Goal: Check status: Check status

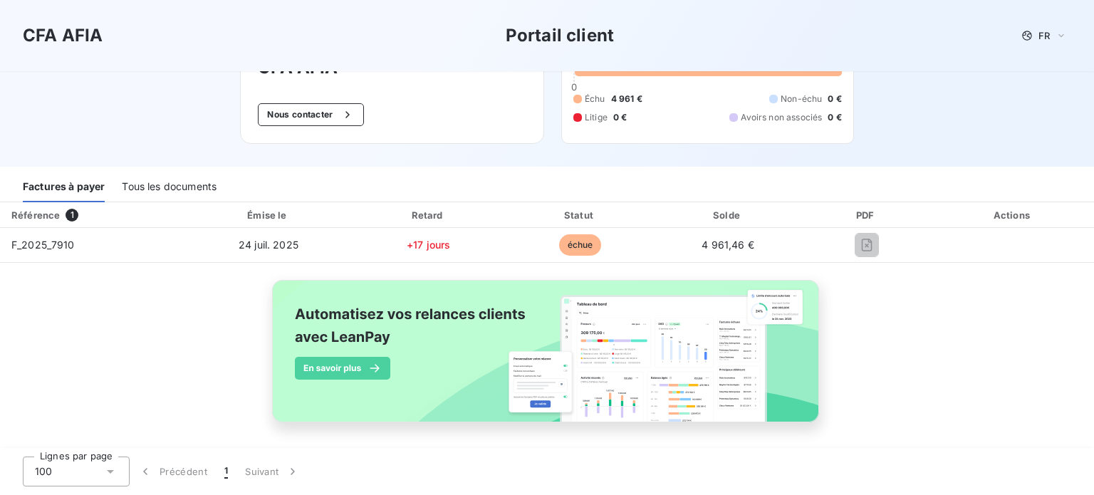
scroll to position [96, 0]
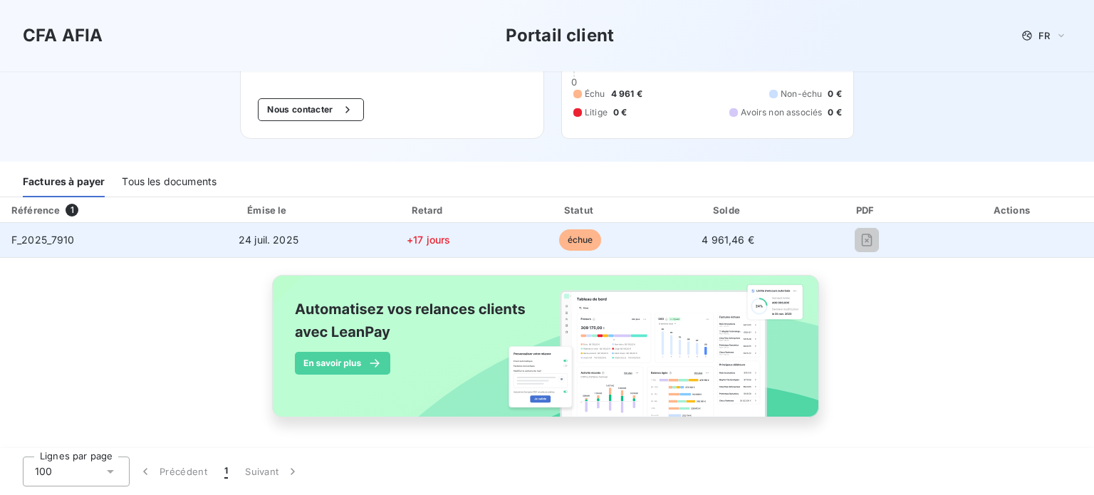
click at [62, 242] on span "F_2025_7910" at bounding box center [42, 240] width 63 height 12
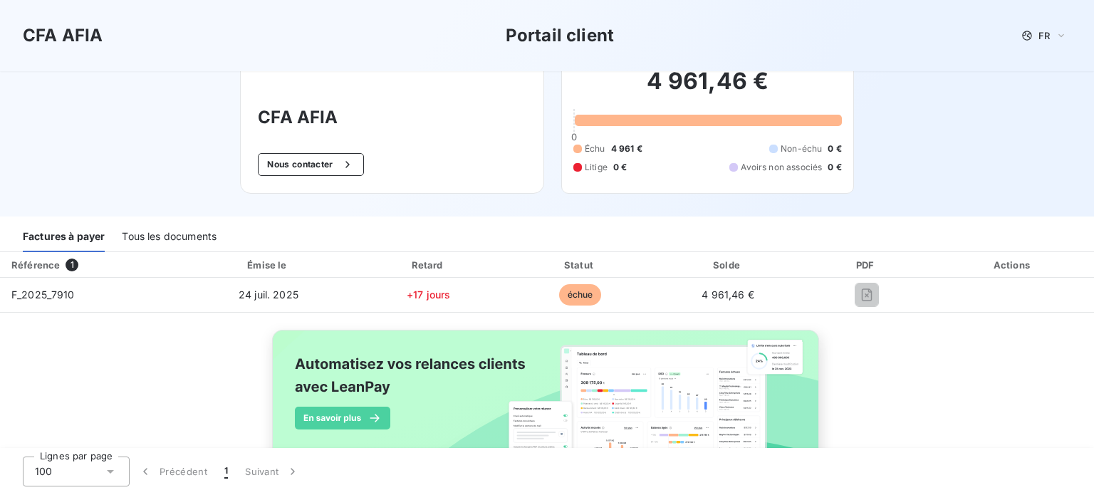
scroll to position [12, 0]
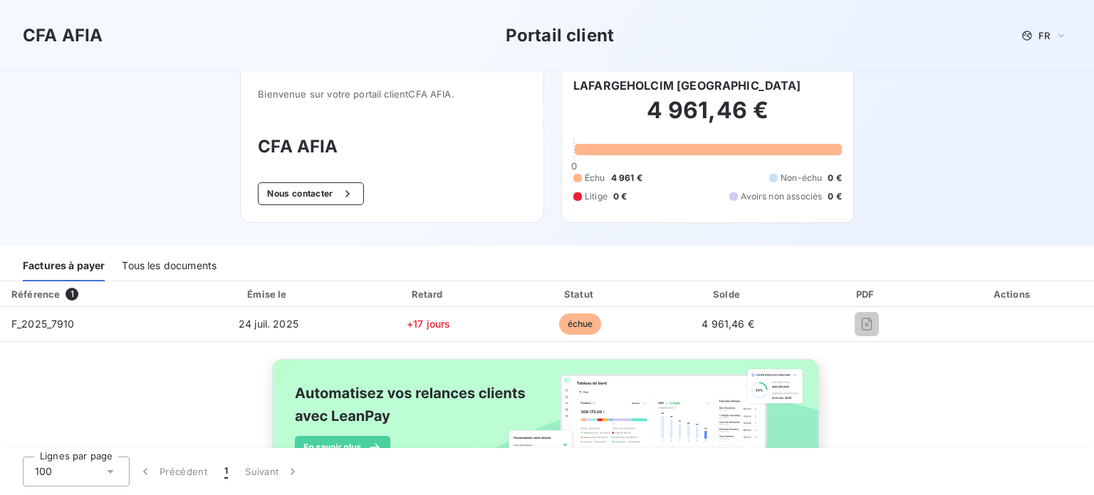
drag, startPoint x: 1080, startPoint y: 82, endPoint x: 1077, endPoint y: 64, distance: 18.2
click at [1077, 68] on div "CFA AFIA Portail client FR Bienvenue sur votre portail client CFA AFIA . CFA AF…" at bounding box center [547, 117] width 1094 height 258
click at [724, 147] on div at bounding box center [708, 149] width 267 height 11
drag, startPoint x: 724, startPoint y: 147, endPoint x: 734, endPoint y: 121, distance: 27.5
click at [725, 141] on div "4 961,46 € 0 Échu 4 961 € Non-échu 0 € Litige 0 € Avoirs non associés 0 €" at bounding box center [708, 149] width 269 height 111
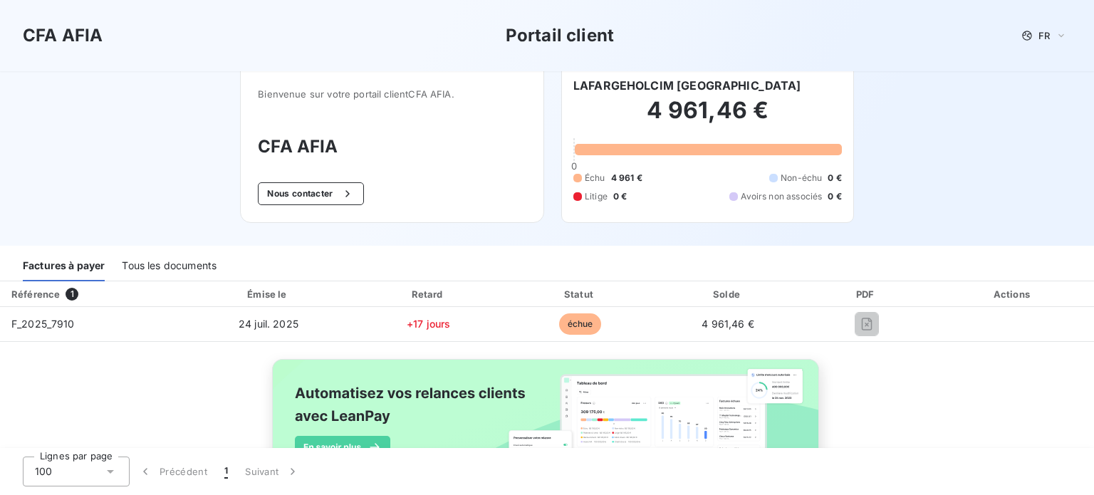
click at [735, 115] on h2 "4 961,46 €" at bounding box center [708, 117] width 269 height 43
click at [67, 296] on span "1" at bounding box center [72, 294] width 13 height 13
click at [194, 261] on div "Tous les documents" at bounding box center [169, 267] width 95 height 30
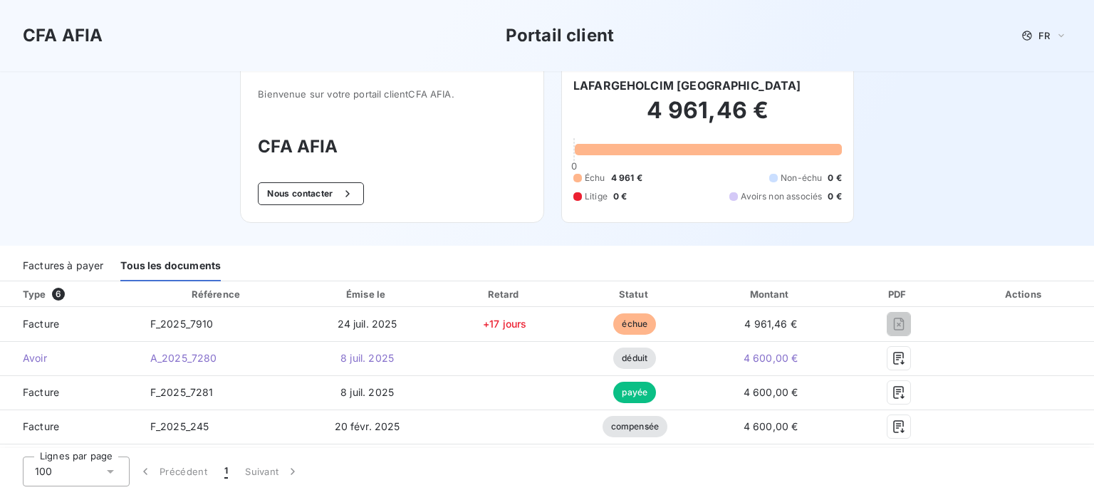
click at [80, 254] on div "Factures à payer" at bounding box center [63, 267] width 81 height 30
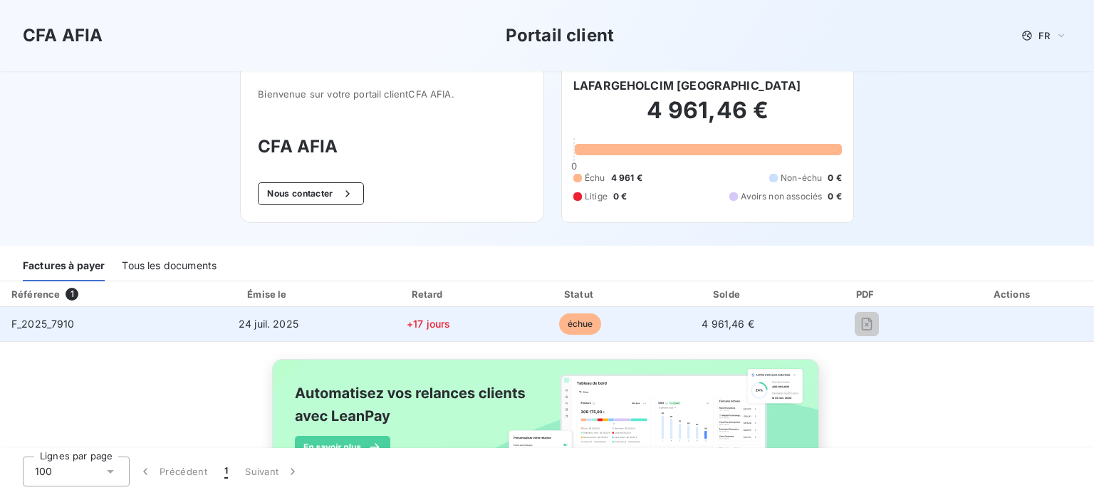
click at [576, 322] on span "échue" at bounding box center [580, 323] width 43 height 21
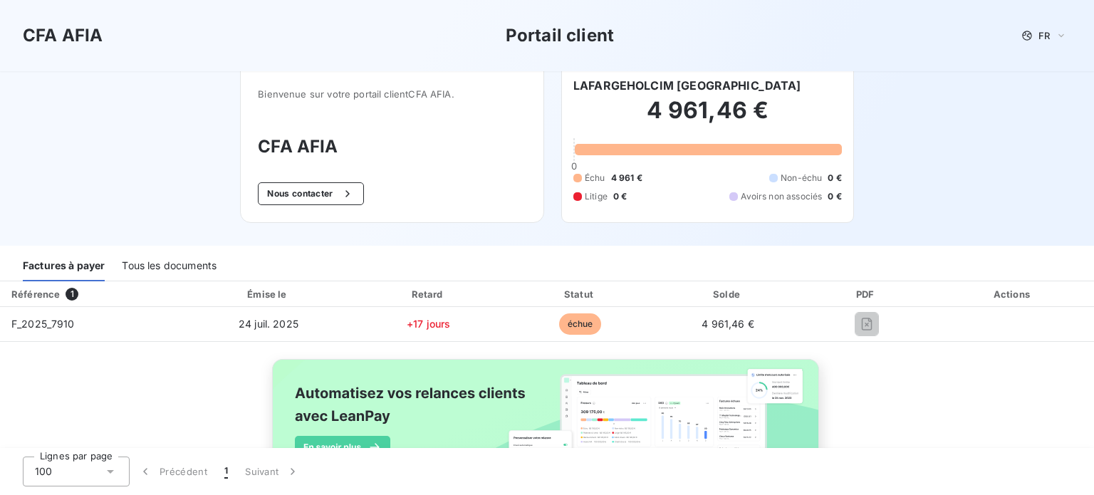
scroll to position [96, 0]
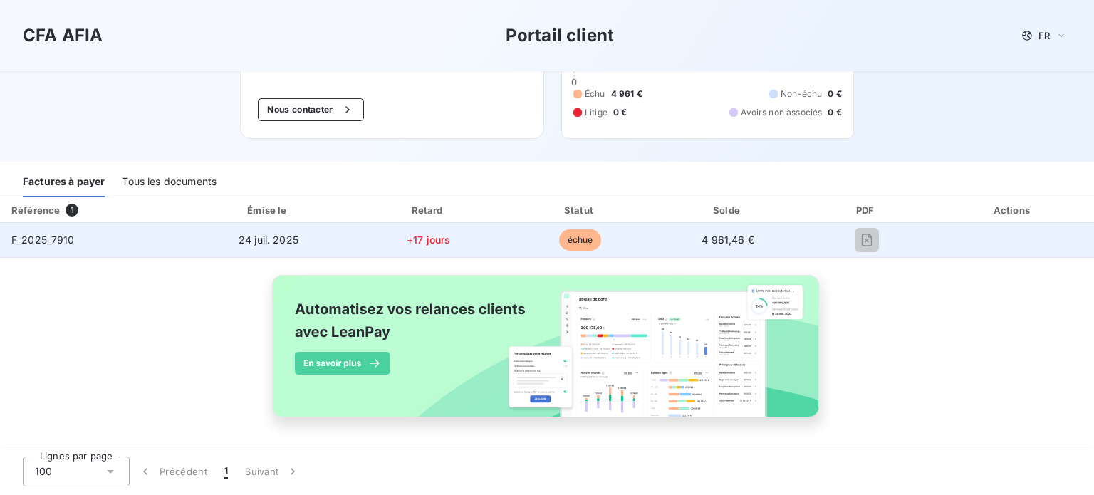
click at [30, 236] on span "F_2025_7910" at bounding box center [42, 240] width 63 height 12
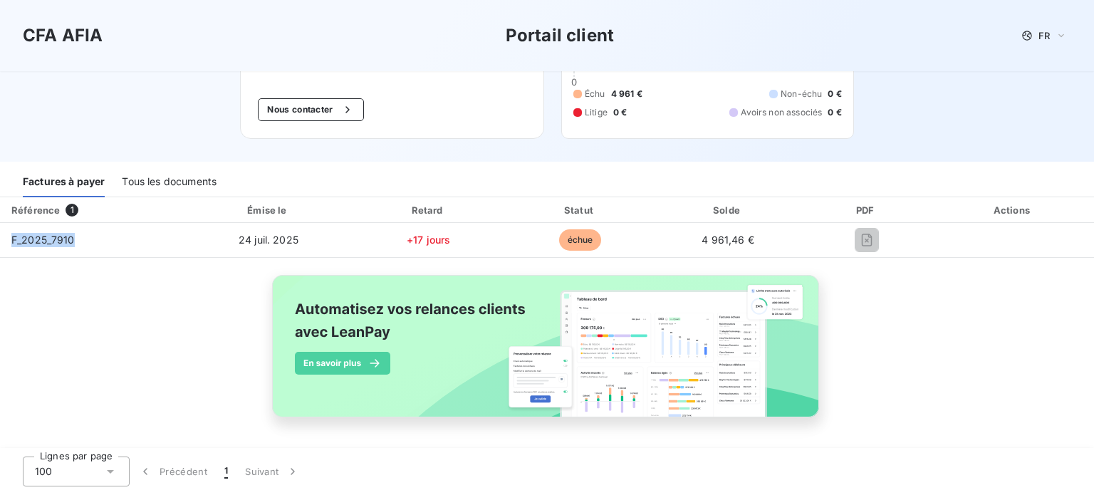
click at [37, 207] on div "Référence" at bounding box center [35, 209] width 48 height 11
click at [68, 209] on span "1" at bounding box center [72, 210] width 13 height 13
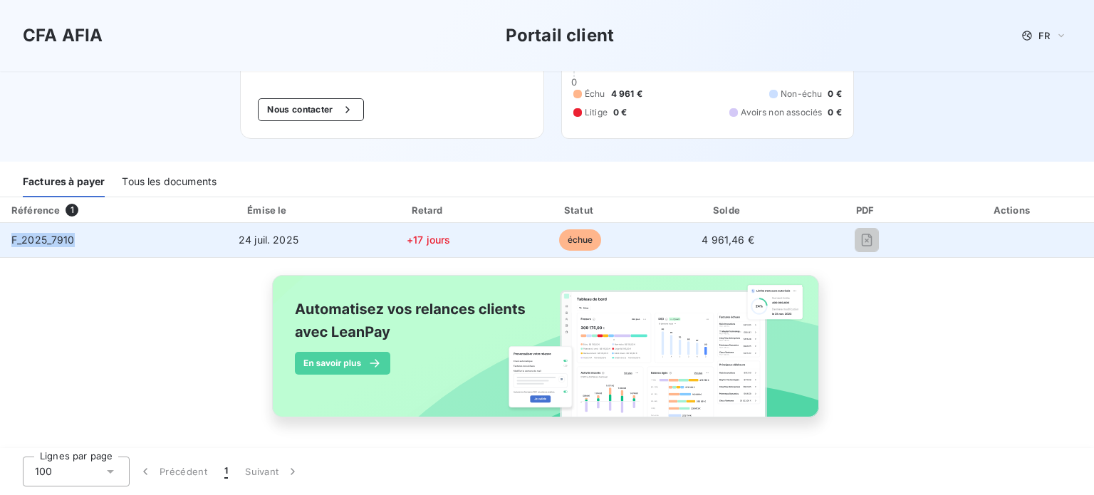
click at [277, 226] on td "24 juil. 2025" at bounding box center [268, 240] width 167 height 34
click at [274, 239] on span "24 juil. 2025" at bounding box center [269, 240] width 60 height 12
click at [439, 232] on td "+17 jours" at bounding box center [428, 240] width 153 height 34
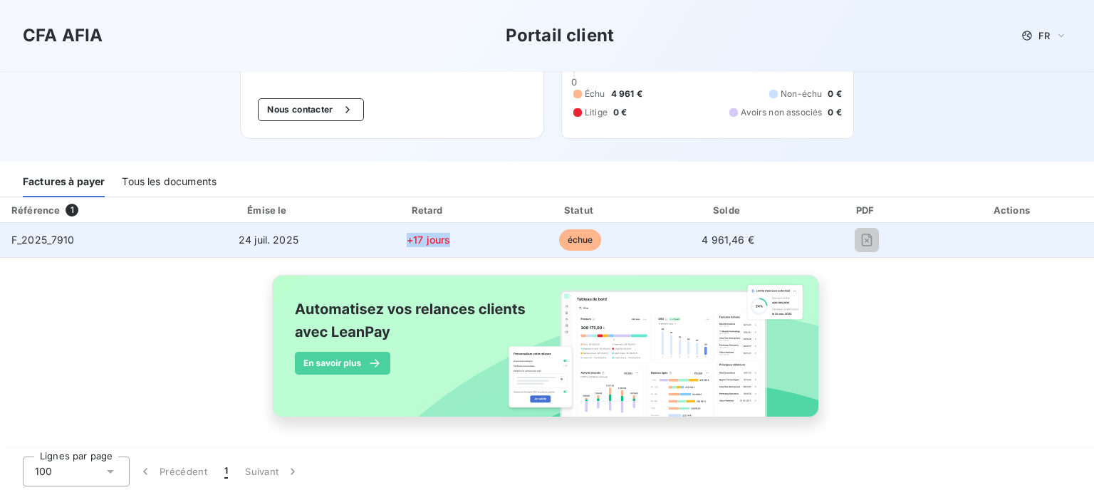
click at [439, 232] on td "+17 jours" at bounding box center [428, 240] width 153 height 34
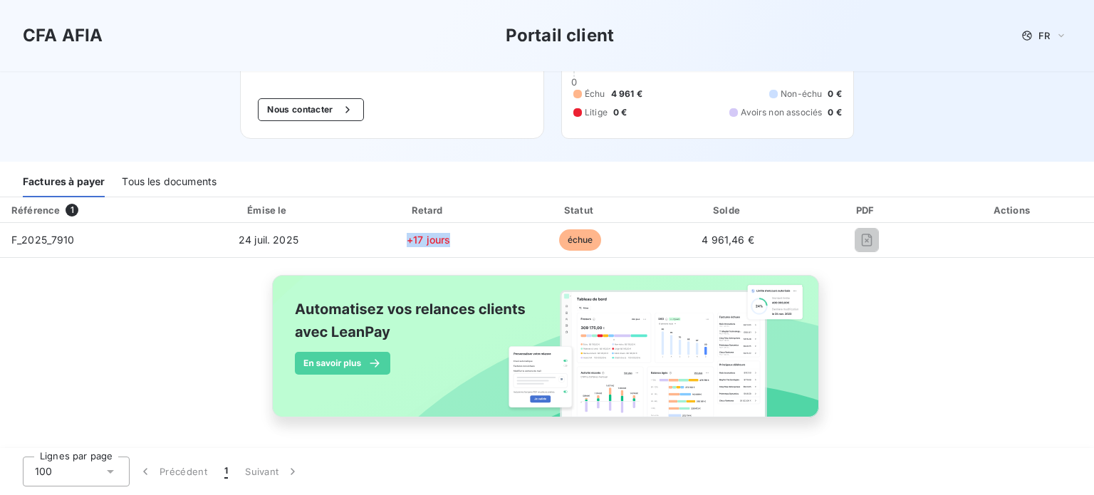
click at [792, 249] on tr "F_2025_7910 [DATE] +17 jours échue 4 961,46 €" at bounding box center [547, 240] width 1094 height 34
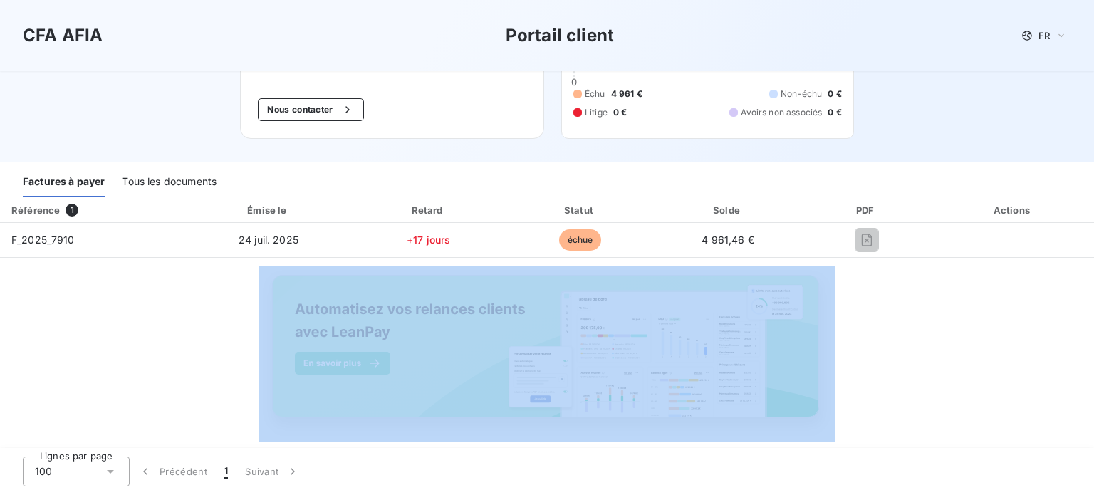
click at [839, 268] on div "Référence 1 Émise le Retard Statut Solde PDF Actions F_2025_7910 [DATE] +17 jou…" at bounding box center [547, 323] width 1094 height 253
